Goal: Obtain resource: Obtain resource

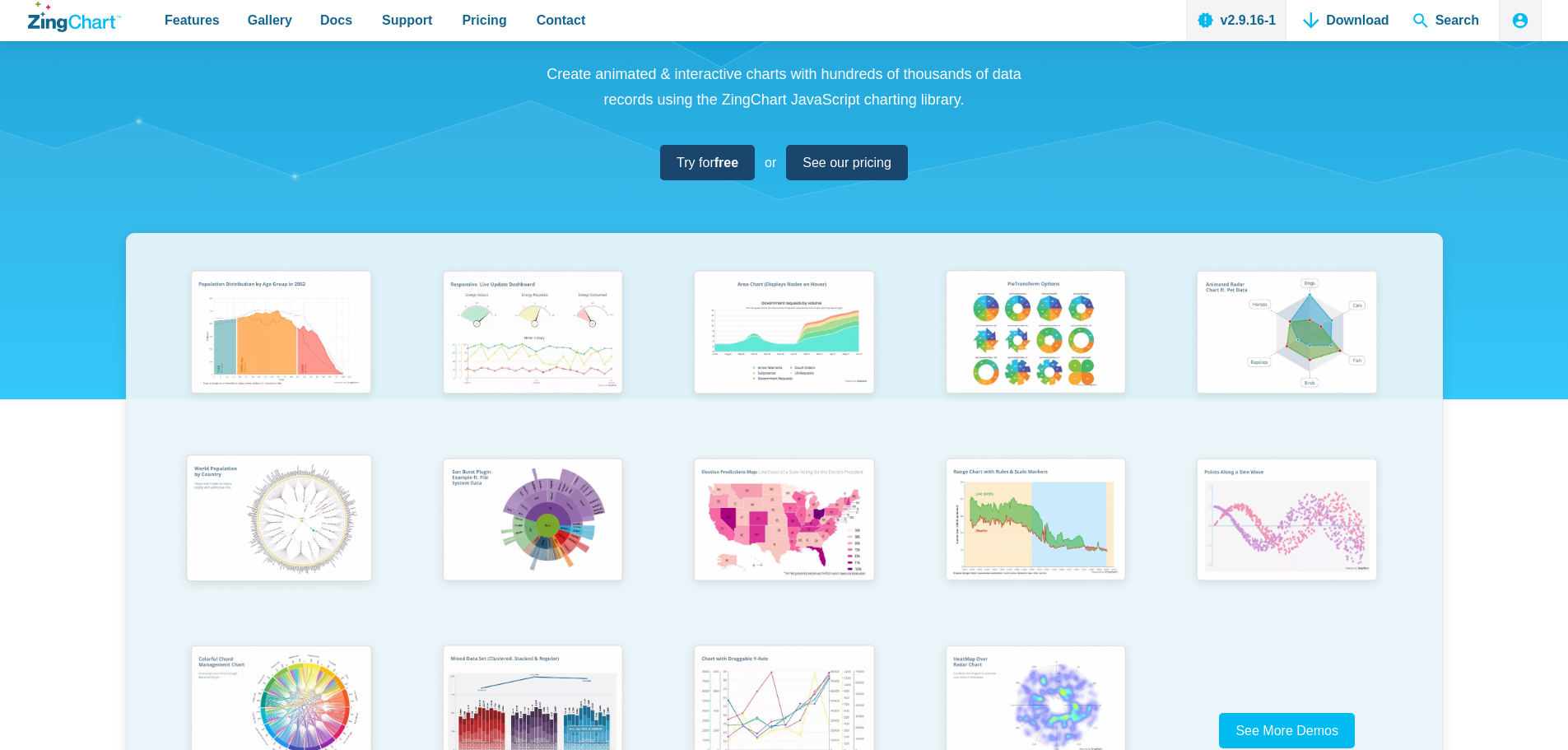
scroll to position [165, 0]
click at [280, 516] on img "App Content" at bounding box center [279, 520] width 208 height 148
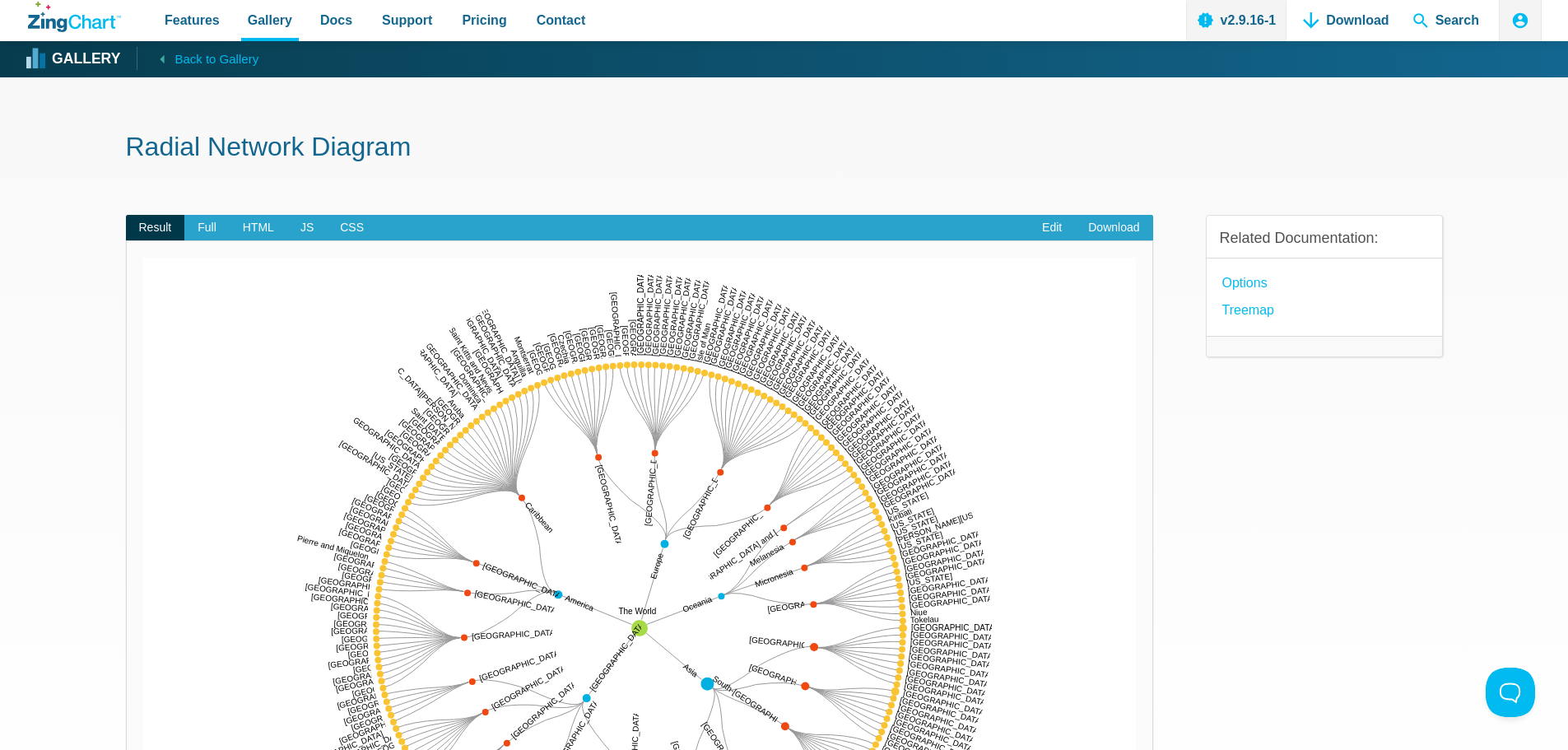
click at [152, 154] on h1 "Radial Network Diagram" at bounding box center [784, 149] width 1317 height 37
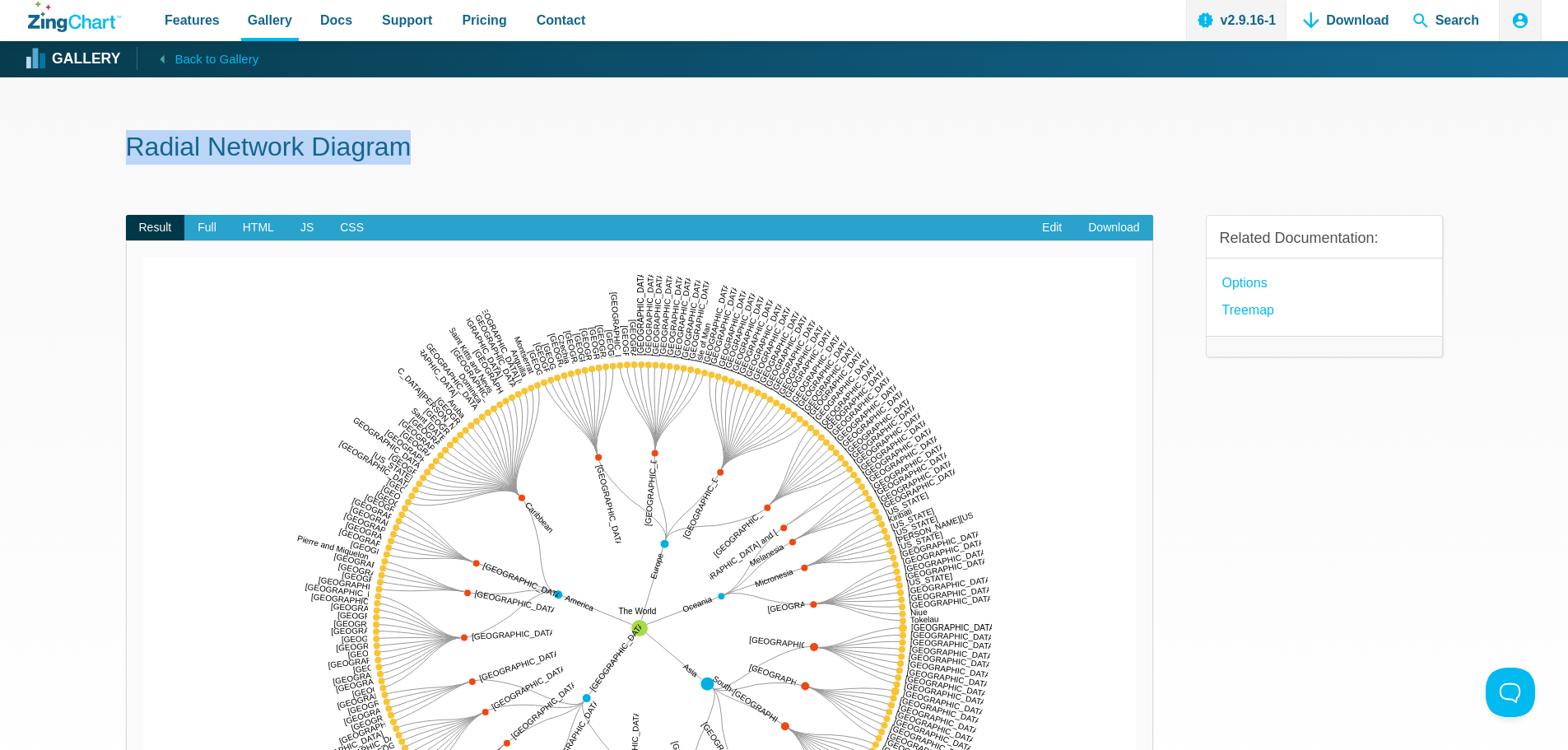
drag, startPoint x: 152, startPoint y: 154, endPoint x: 400, endPoint y: 153, distance: 248.0
click at [400, 153] on h1 "Radial Network Diagram" at bounding box center [784, 149] width 1317 height 37
copy h1 "Radial Network Diagram"
